Goal: Information Seeking & Learning: Learn about a topic

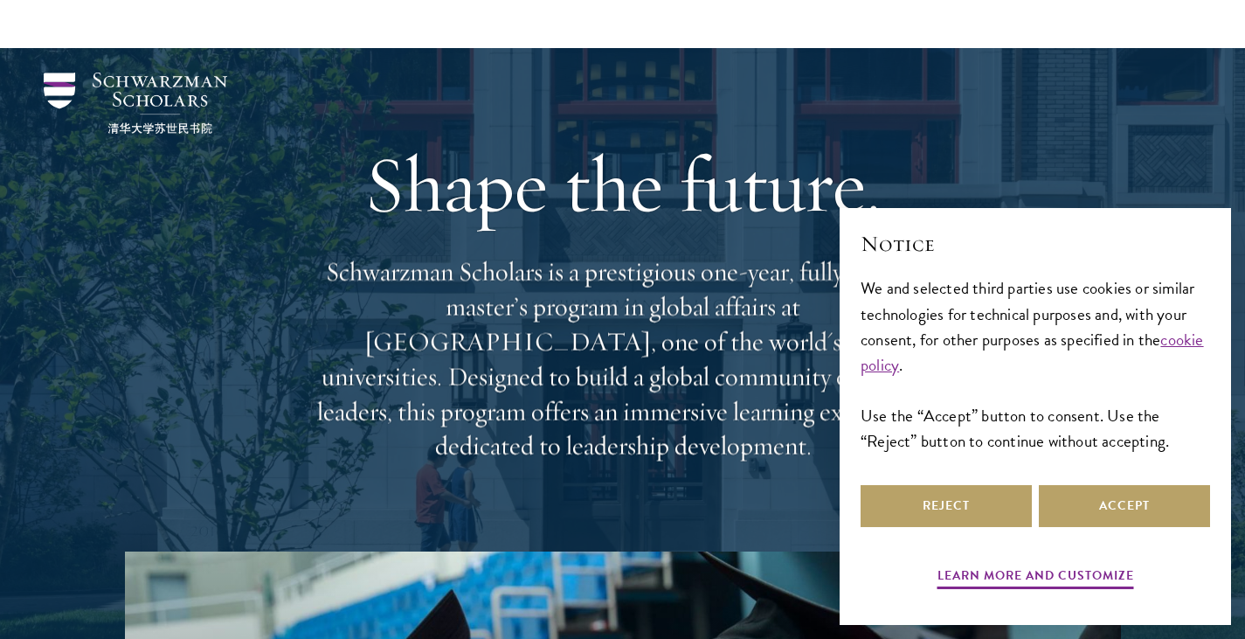
scroll to position [262, 0]
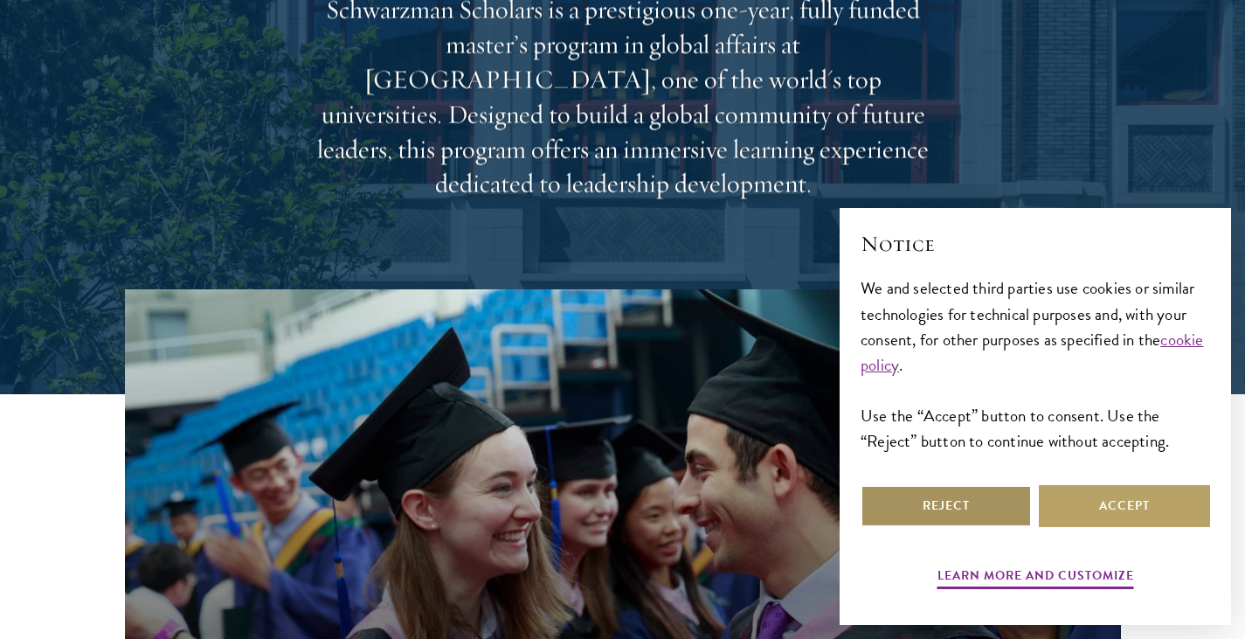
click at [926, 502] on button "Reject" at bounding box center [946, 506] width 171 height 42
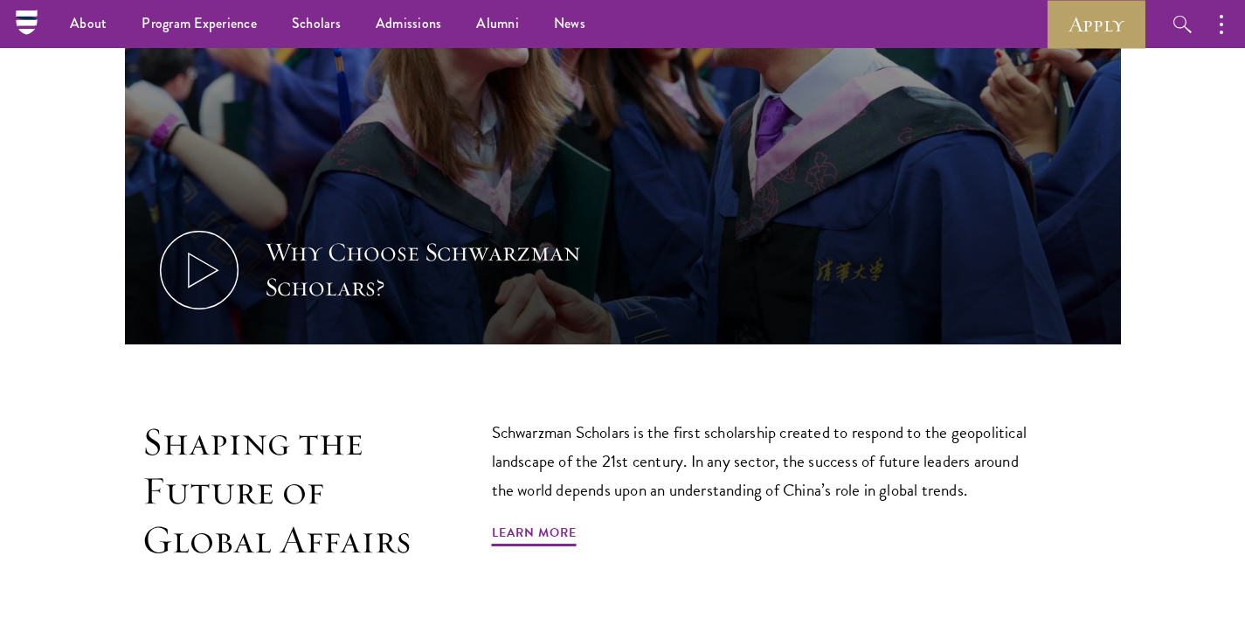
scroll to position [719, 0]
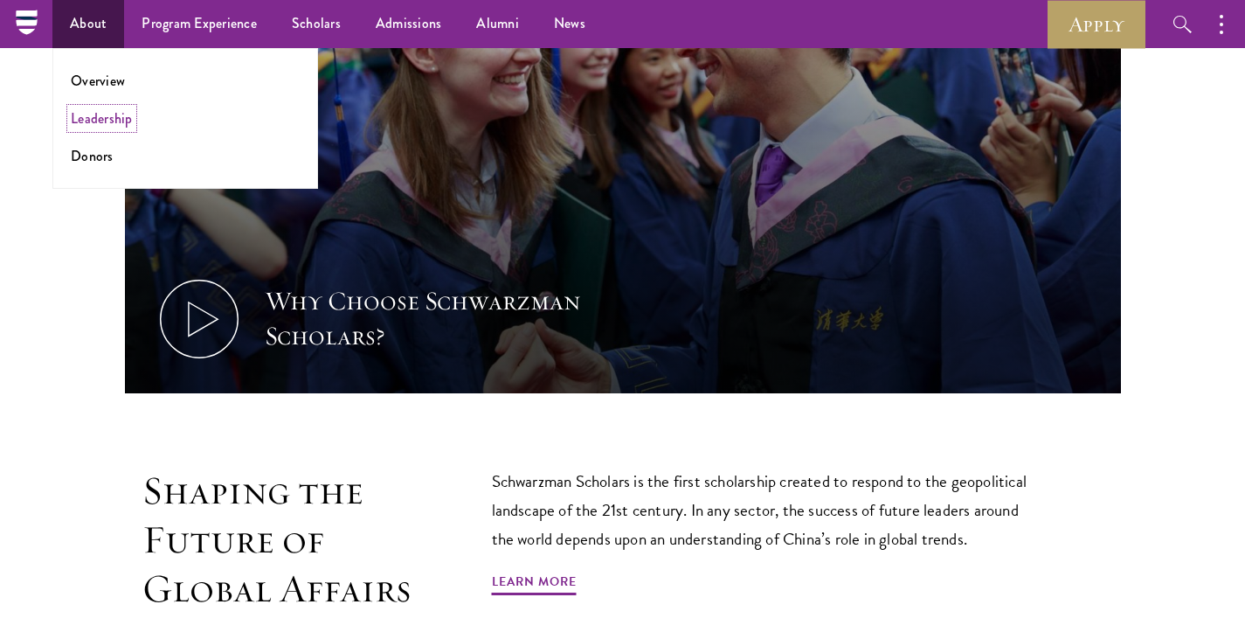
click at [119, 124] on link "Leadership" at bounding box center [102, 118] width 62 height 20
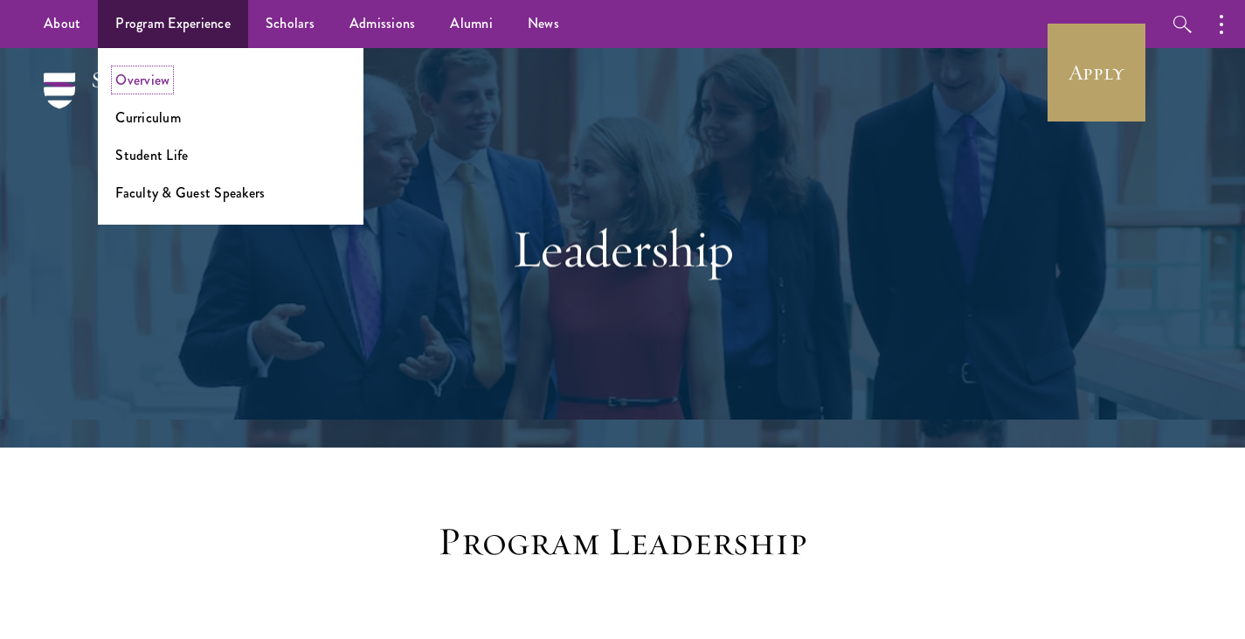
click at [154, 85] on link "Overview" at bounding box center [142, 80] width 54 height 20
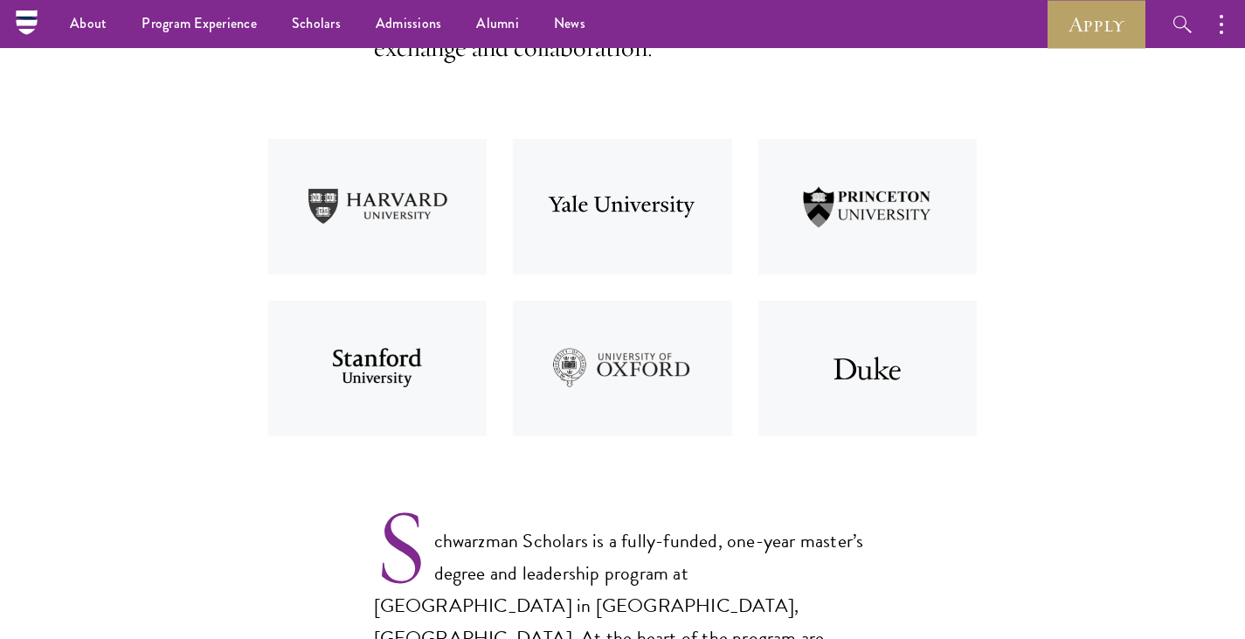
scroll to position [87, 0]
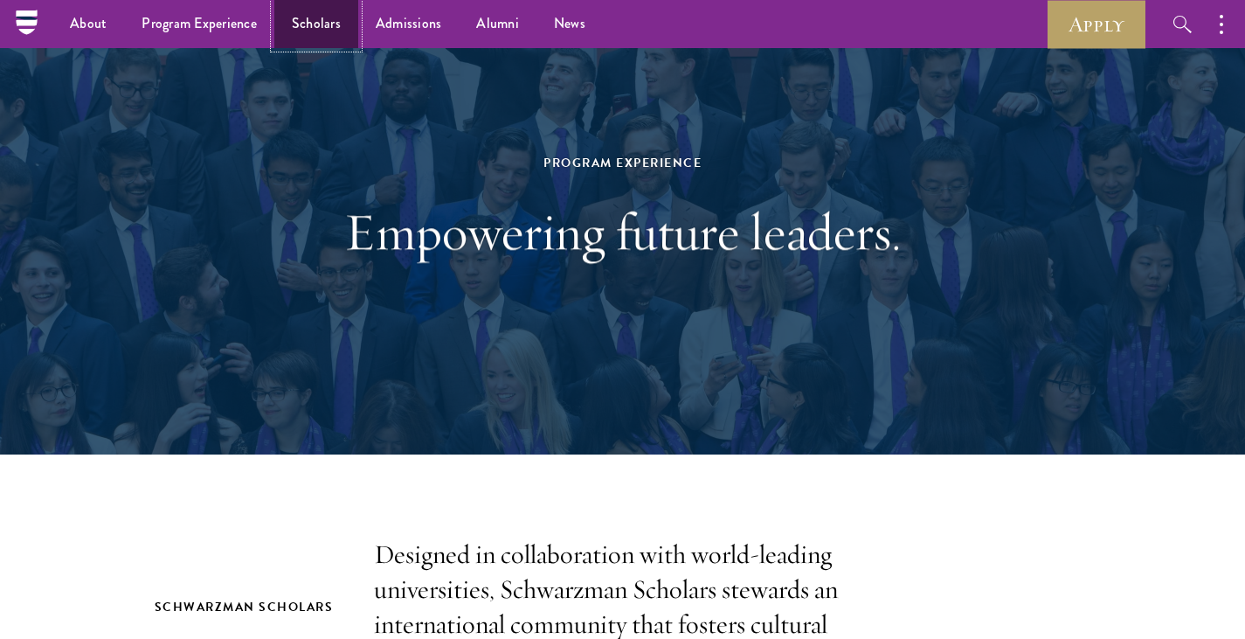
click at [335, 36] on link "Scholars" at bounding box center [316, 24] width 84 height 48
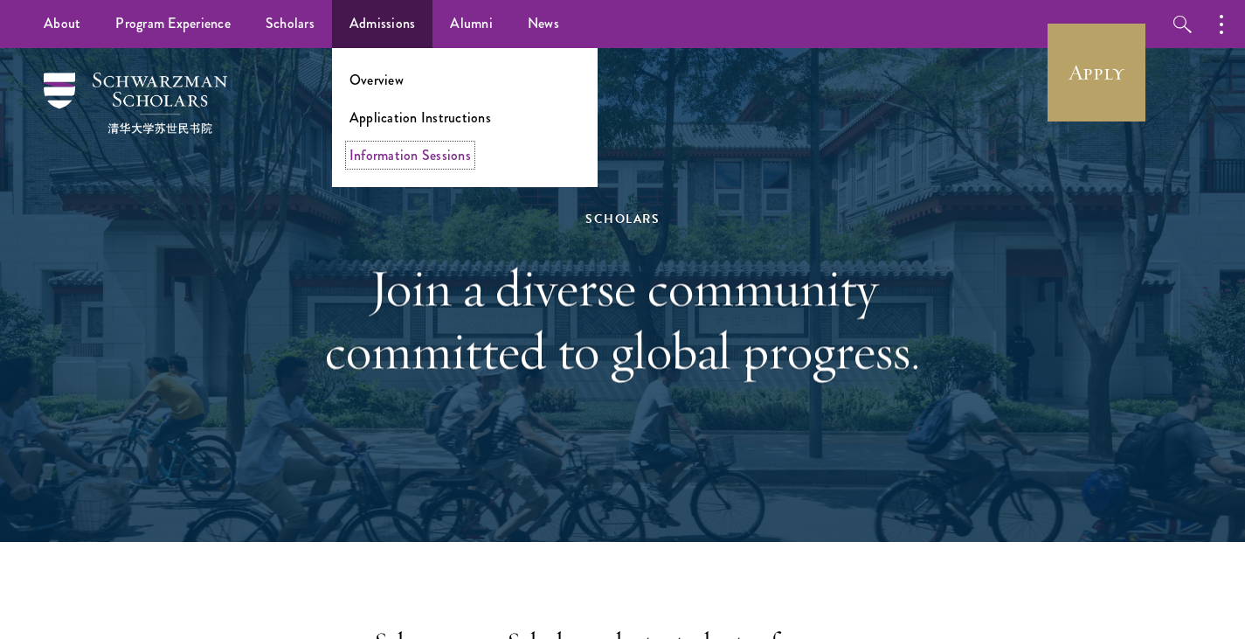
click at [399, 156] on link "Information Sessions" at bounding box center [409, 155] width 121 height 20
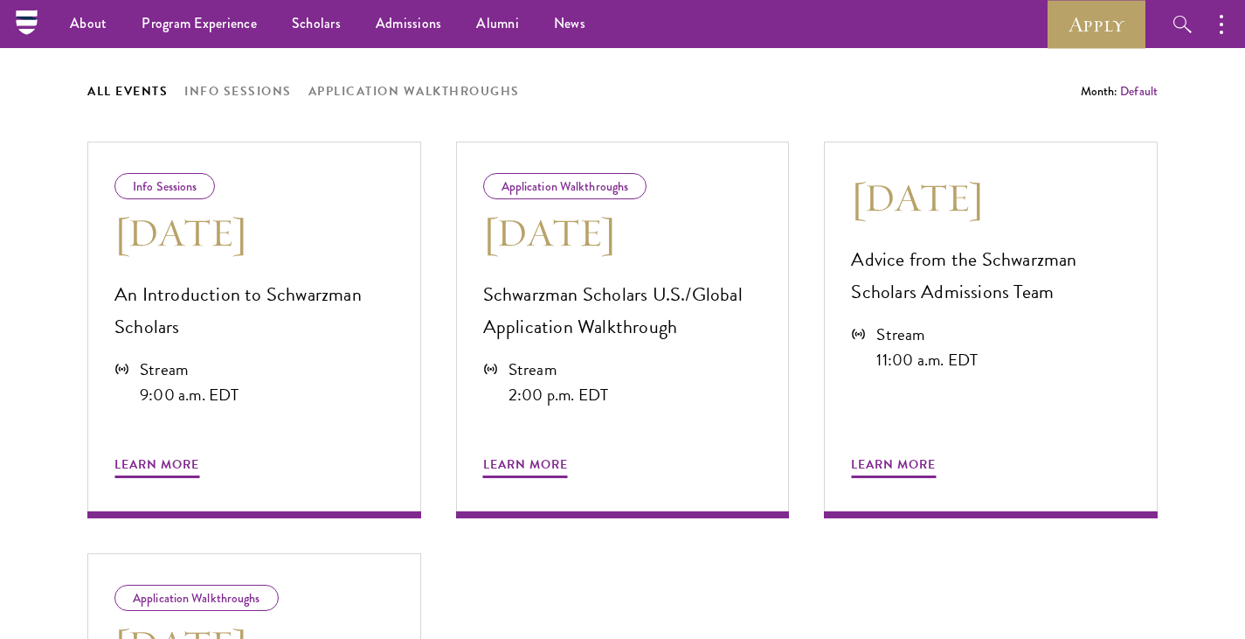
scroll to position [262, 0]
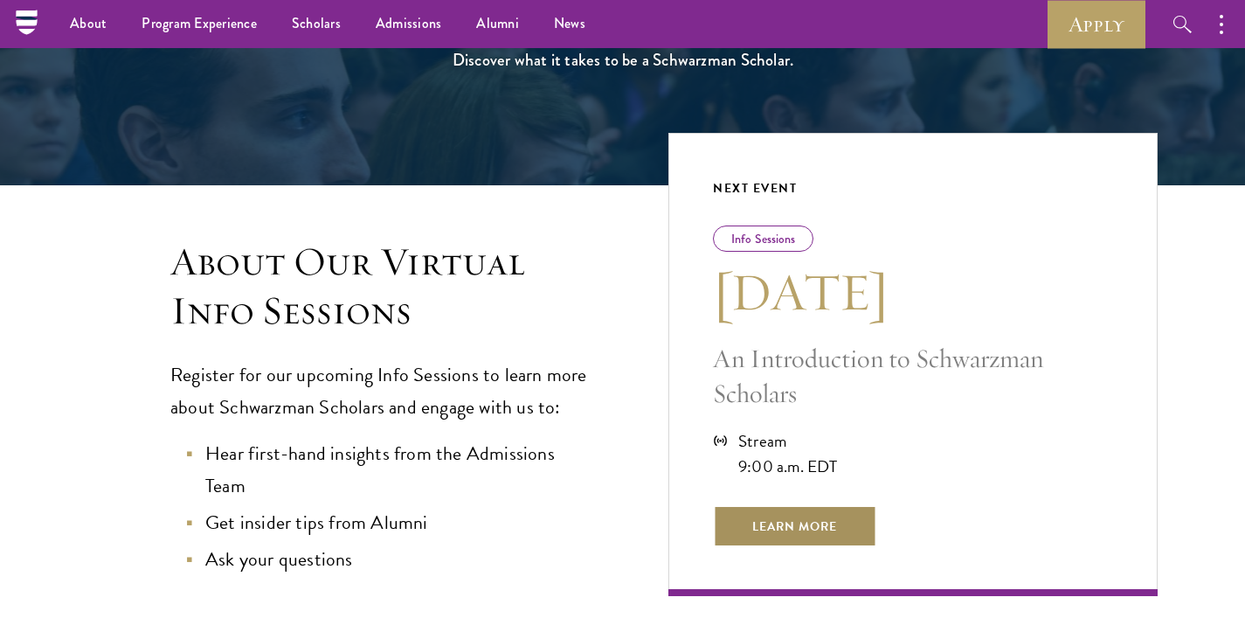
click at [785, 514] on span "Learn More" at bounding box center [794, 526] width 163 height 42
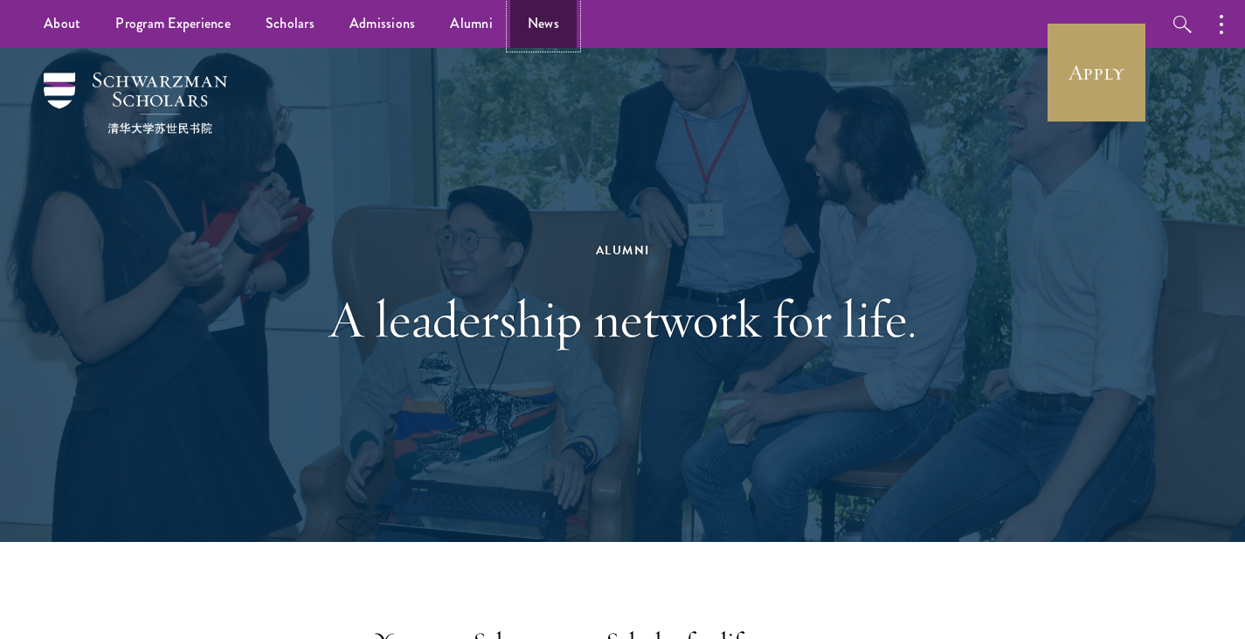
click at [533, 32] on link "News" at bounding box center [543, 24] width 66 height 48
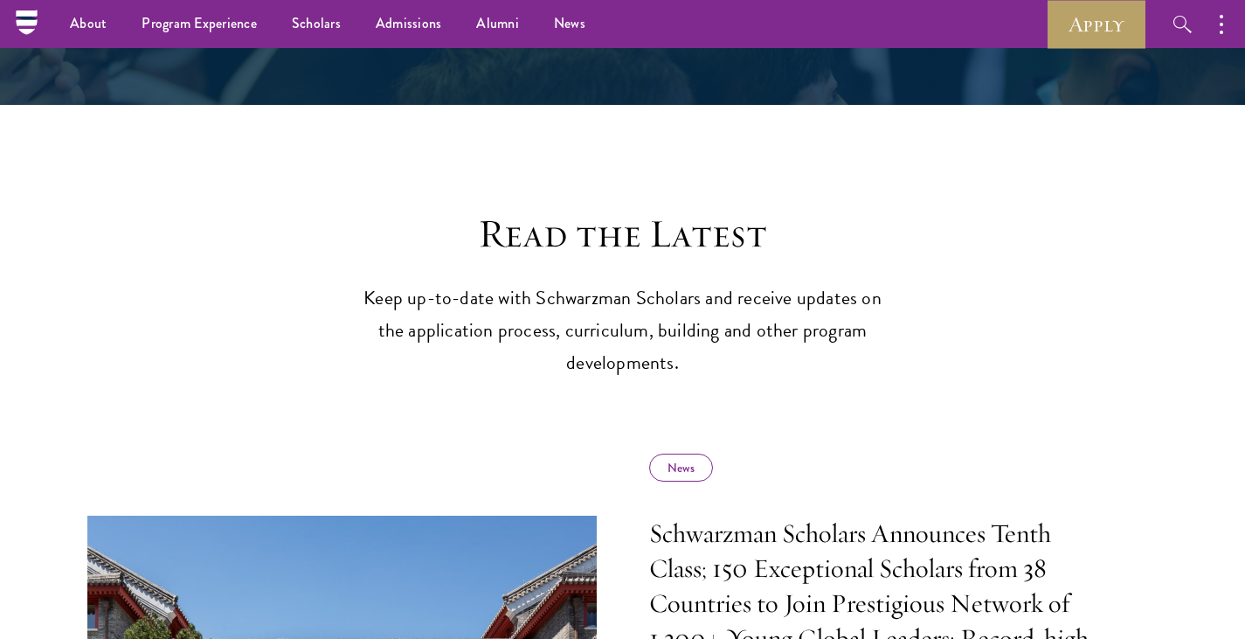
scroll to position [786, 0]
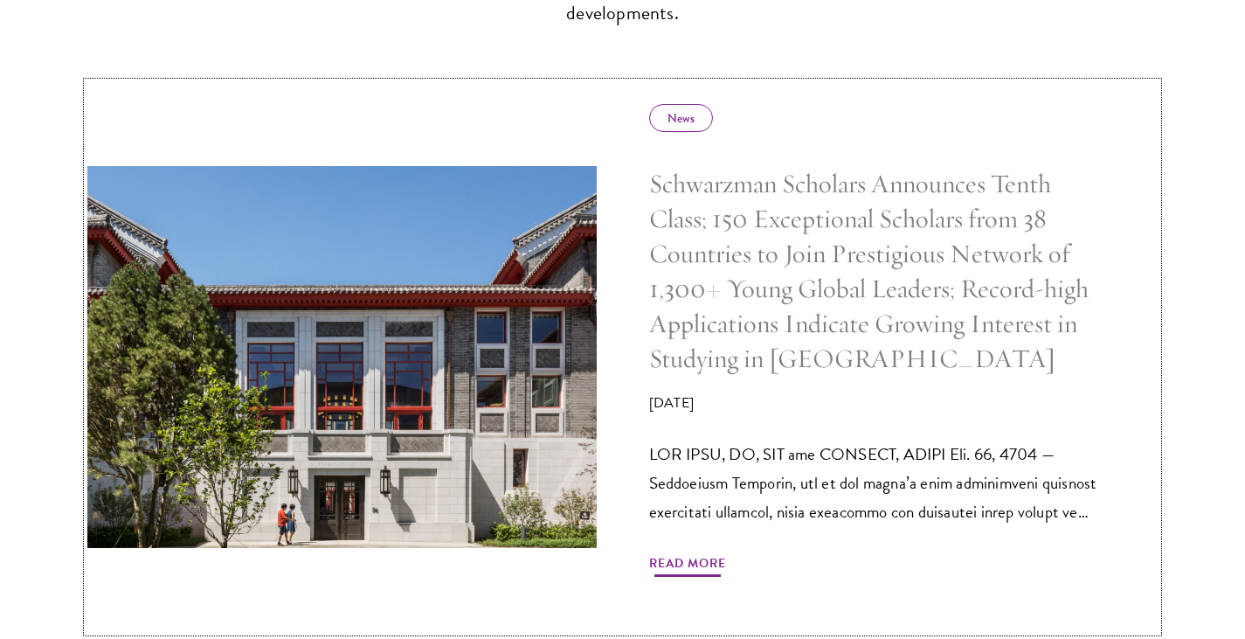
click at [689, 306] on h5 "Schwarzman Scholars Announces Tenth Class; 150 Exceptional Scholars from 38 Cou…" at bounding box center [877, 271] width 457 height 209
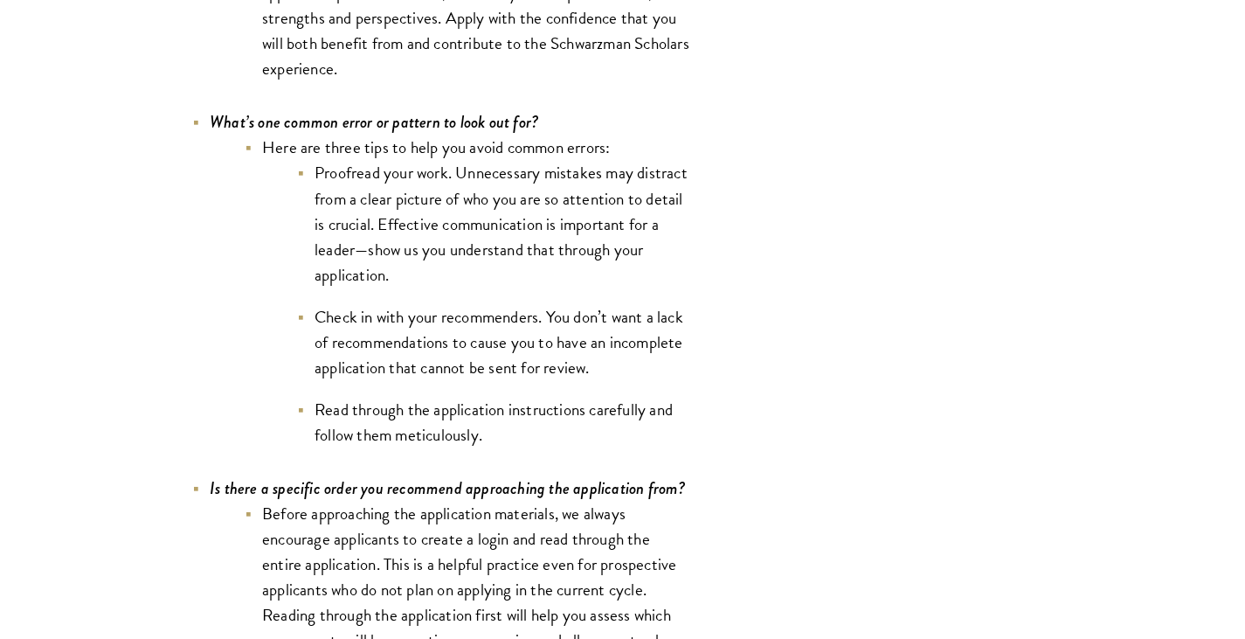
scroll to position [5854, 0]
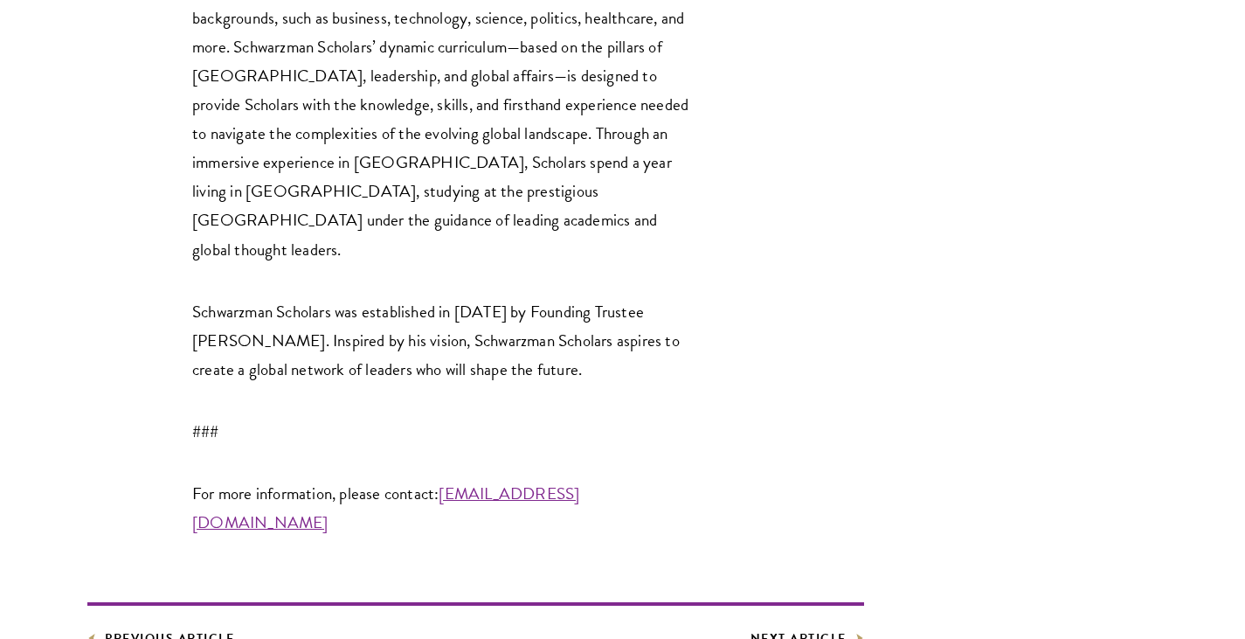
scroll to position [4718, 0]
